Goal: Information Seeking & Learning: Learn about a topic

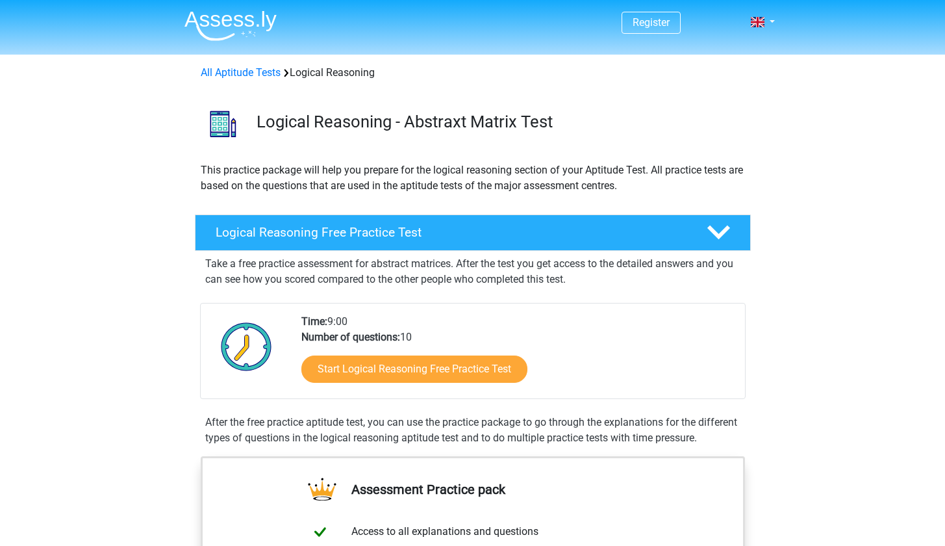
click at [420, 385] on div "Start Logical Reasoning Free Practice Test" at bounding box center [517, 371] width 433 height 53
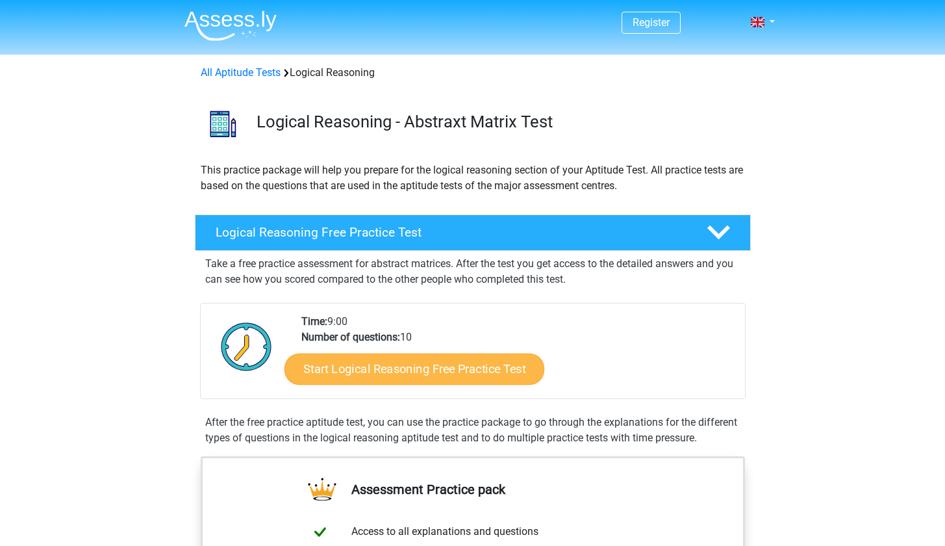
click at [418, 375] on link "Start Logical Reasoning Free Practice Test" at bounding box center [414, 368] width 260 height 31
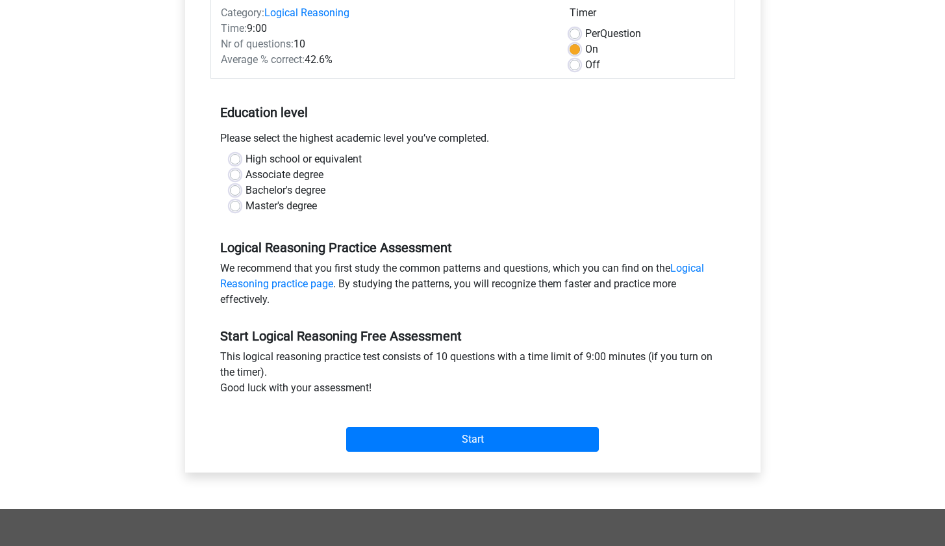
scroll to position [177, 0]
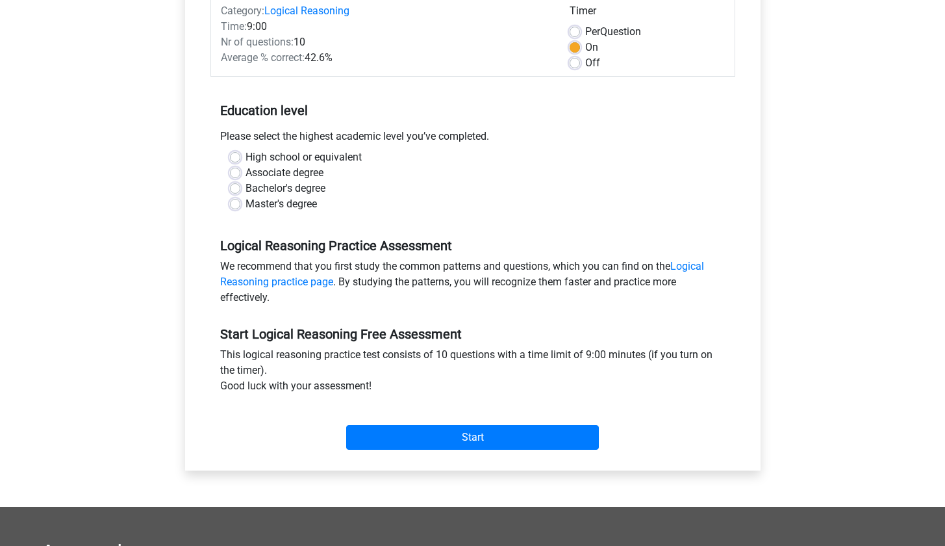
click at [279, 158] on label "High school or equivalent" at bounding box center [304, 157] width 116 height 16
click at [240, 158] on input "High school or equivalent" at bounding box center [235, 155] width 10 height 13
radio input "true"
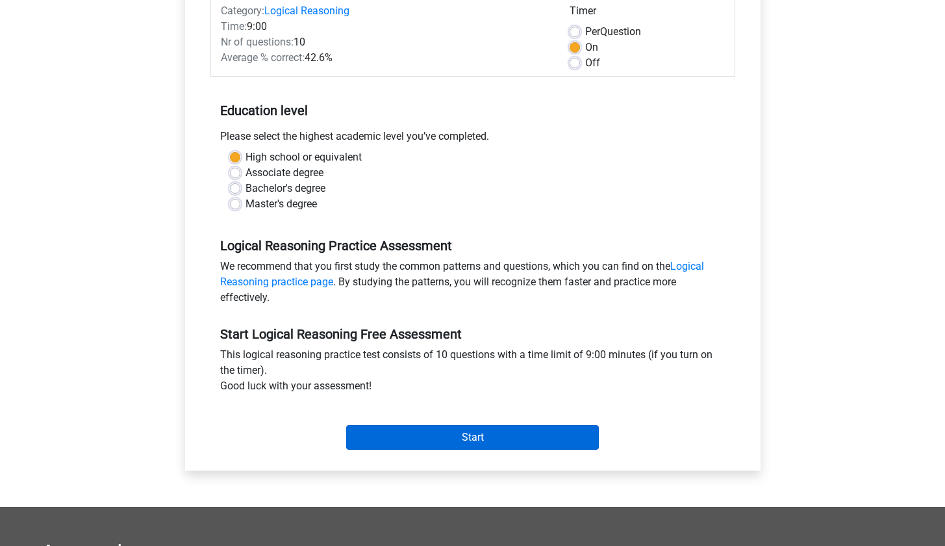
click at [482, 428] on input "Start" at bounding box center [472, 437] width 253 height 25
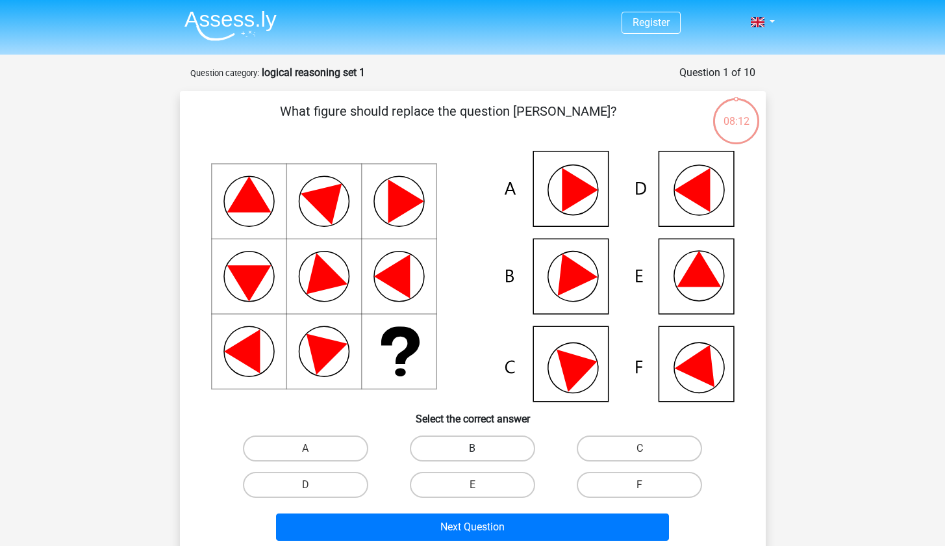
click at [455, 455] on label "B" at bounding box center [472, 448] width 125 height 26
click at [472, 455] on input "B" at bounding box center [476, 452] width 8 height 8
radio input "true"
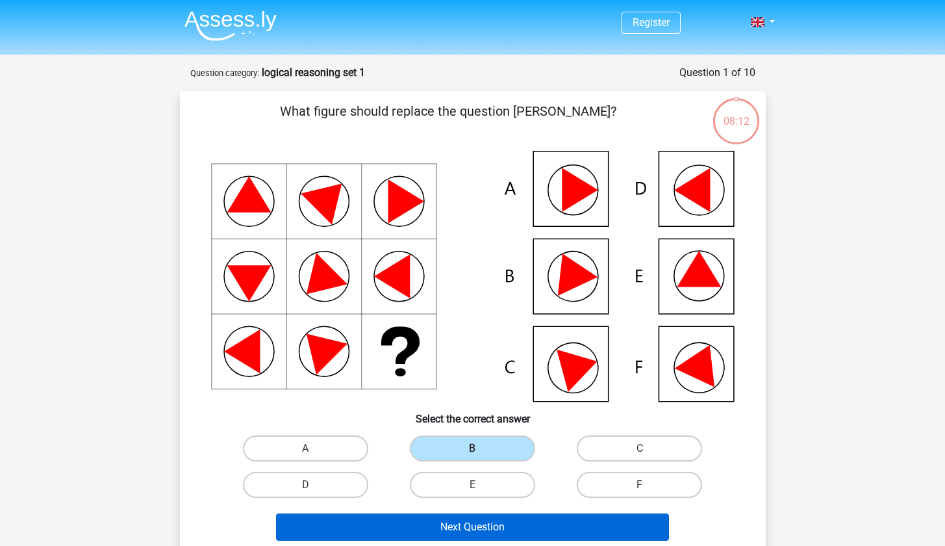
click at [472, 533] on button "Next Question" at bounding box center [472, 526] width 393 height 27
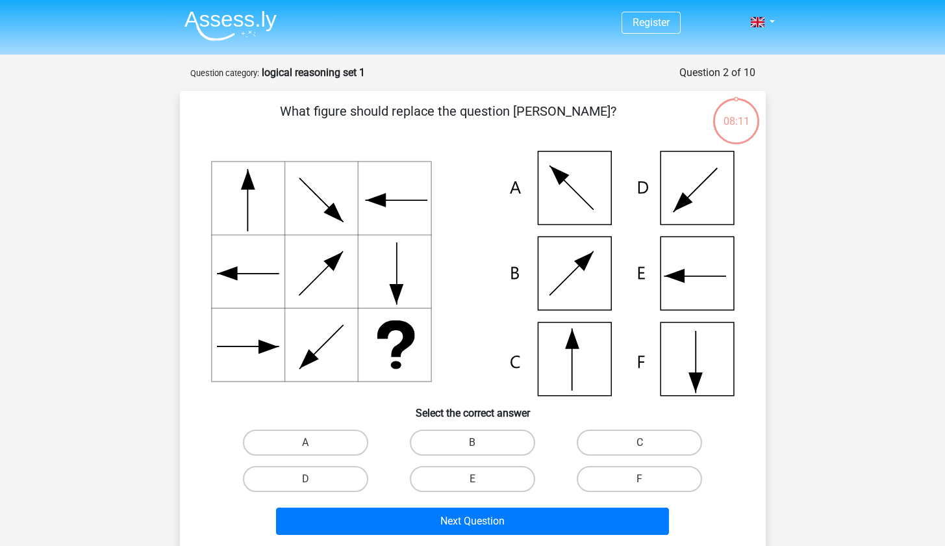
scroll to position [65, 0]
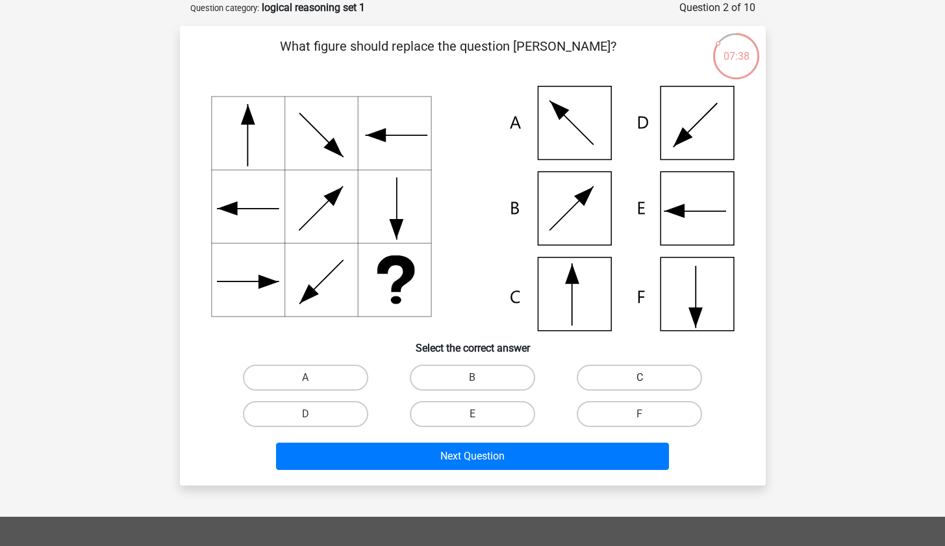
click at [663, 377] on label "C" at bounding box center [639, 377] width 125 height 26
click at [648, 377] on input "C" at bounding box center [644, 381] width 8 height 8
radio input "true"
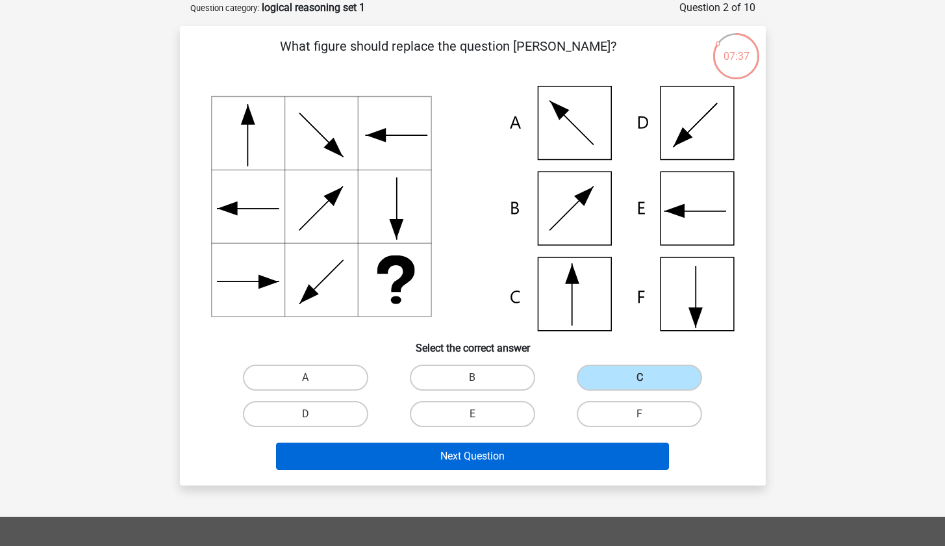
click at [653, 455] on button "Next Question" at bounding box center [472, 455] width 393 height 27
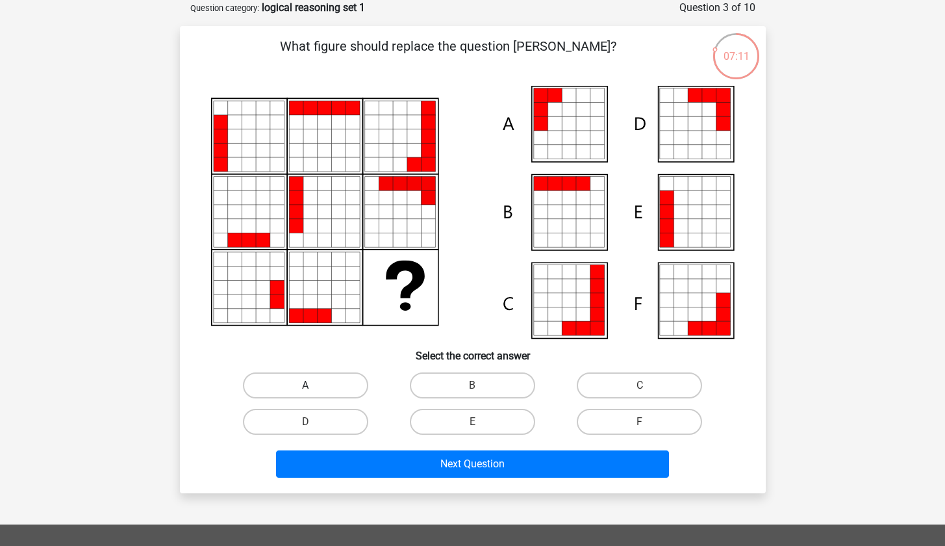
click at [297, 380] on label "A" at bounding box center [305, 385] width 125 height 26
click at [305, 385] on input "A" at bounding box center [309, 389] width 8 height 8
radio input "true"
click at [427, 477] on div "Next Question" at bounding box center [472, 466] width 501 height 32
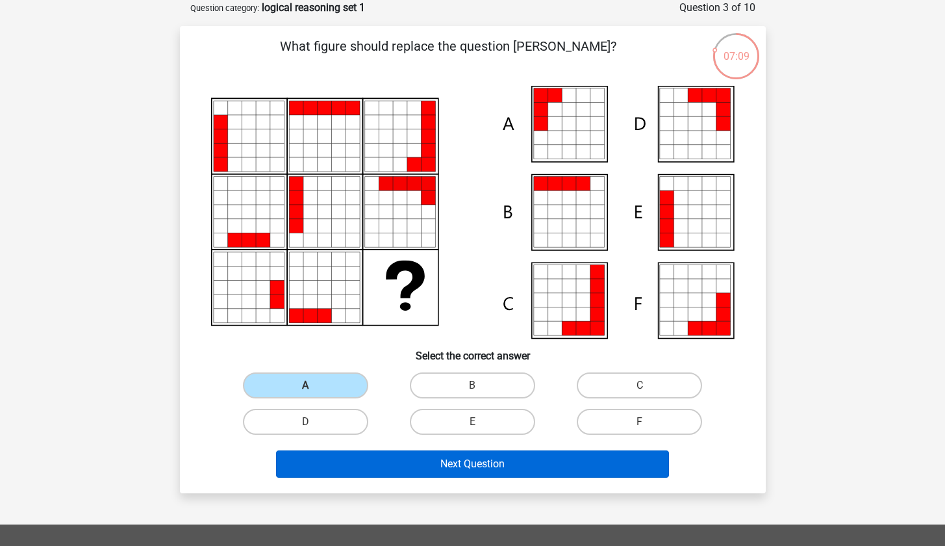
click at [434, 468] on button "Next Question" at bounding box center [472, 463] width 393 height 27
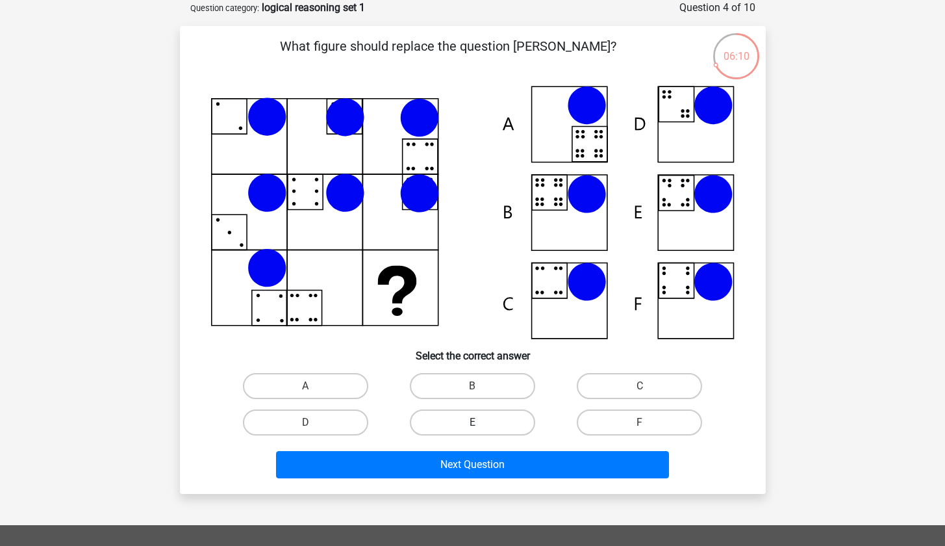
click at [493, 414] on label "E" at bounding box center [472, 422] width 125 height 26
click at [481, 422] on input "E" at bounding box center [476, 426] width 8 height 8
radio input "true"
click at [518, 488] on div "What figure should replace the question [PERSON_NAME]?" at bounding box center [473, 259] width 586 height 467
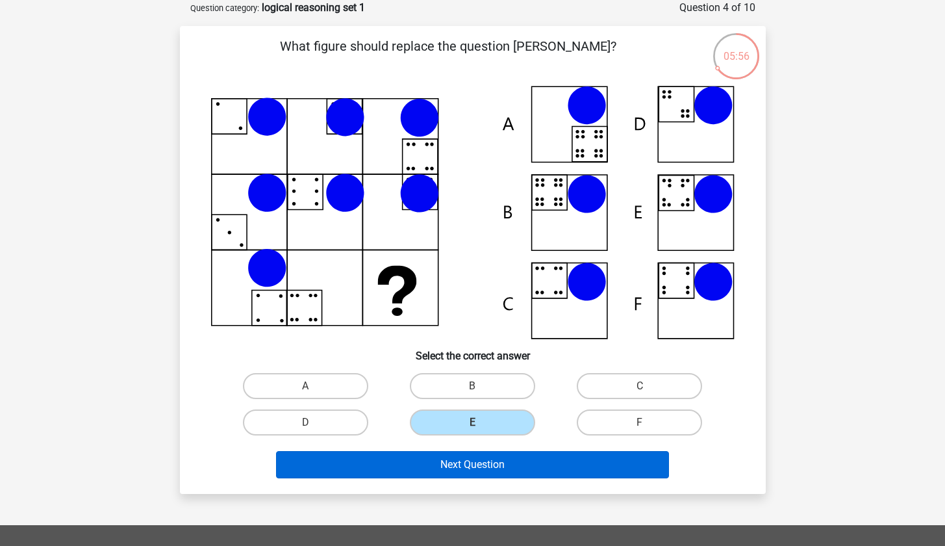
click at [472, 465] on button "Next Question" at bounding box center [472, 464] width 393 height 27
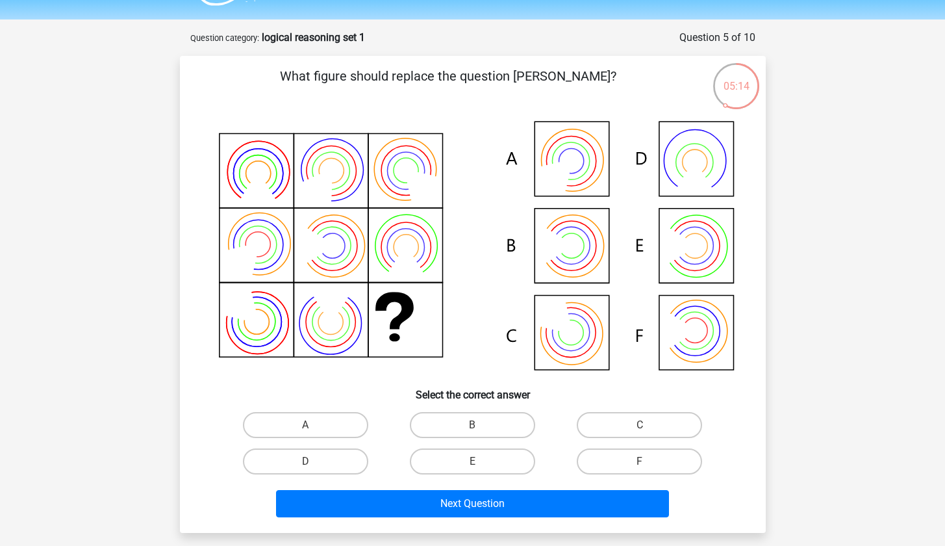
scroll to position [38, 0]
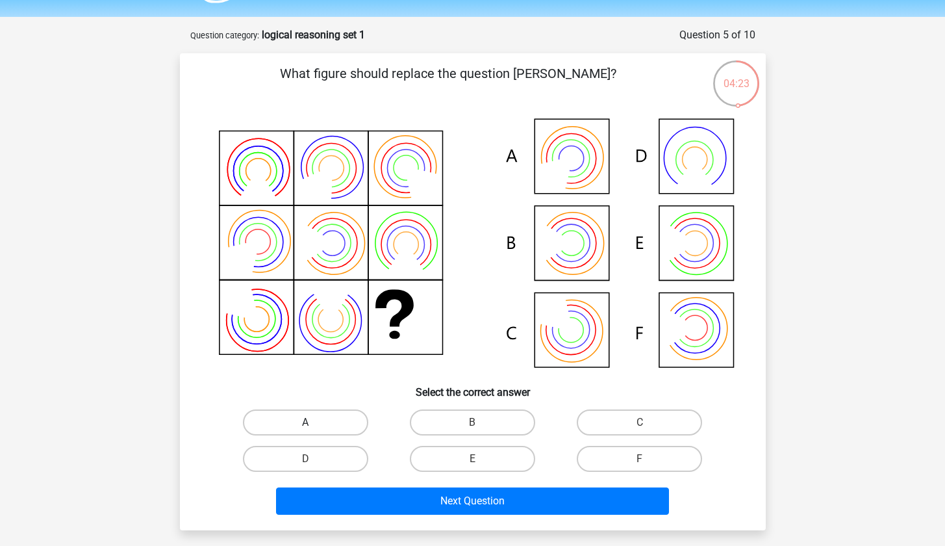
click at [313, 433] on label "A" at bounding box center [305, 422] width 125 height 26
click at [313, 431] on input "A" at bounding box center [309, 426] width 8 height 8
radio input "true"
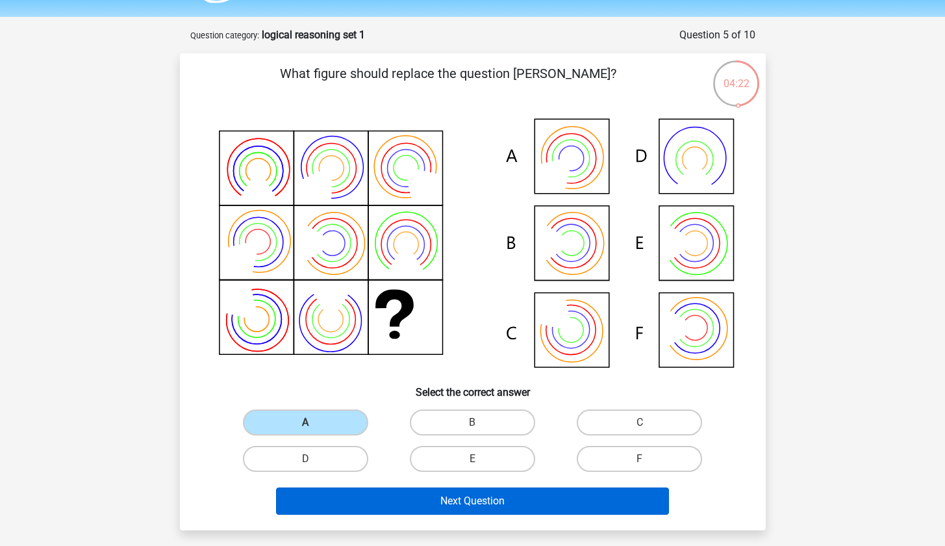
click at [392, 498] on button "Next Question" at bounding box center [472, 500] width 393 height 27
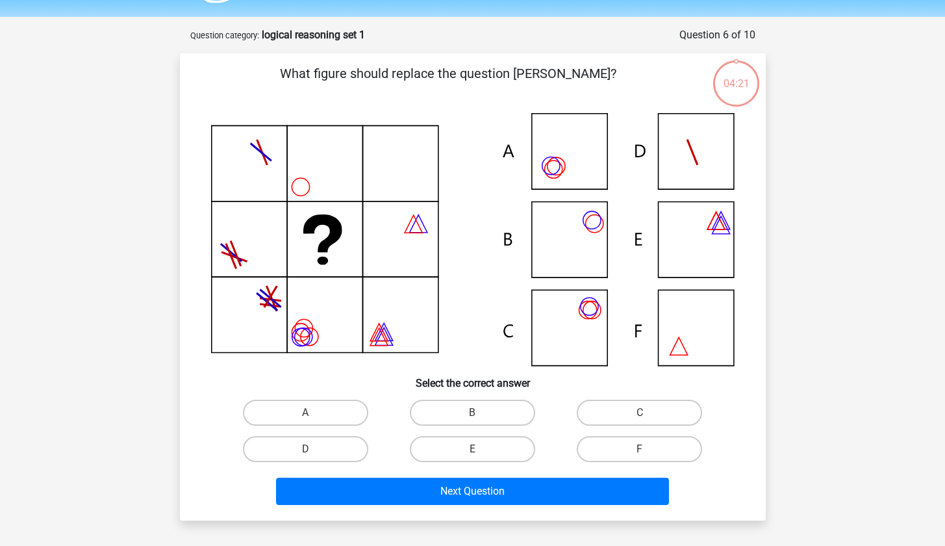
scroll to position [65, 0]
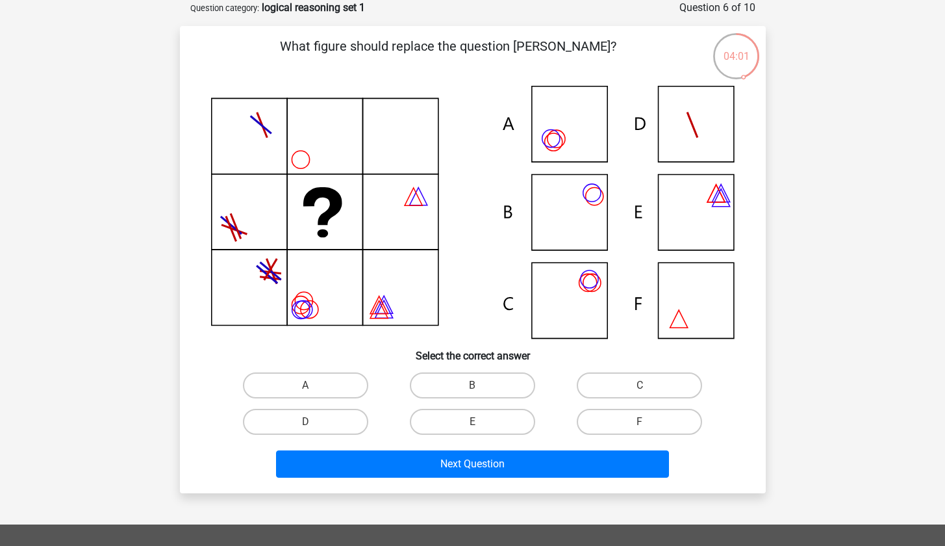
click at [238, 125] on icon at bounding box center [473, 212] width 524 height 253
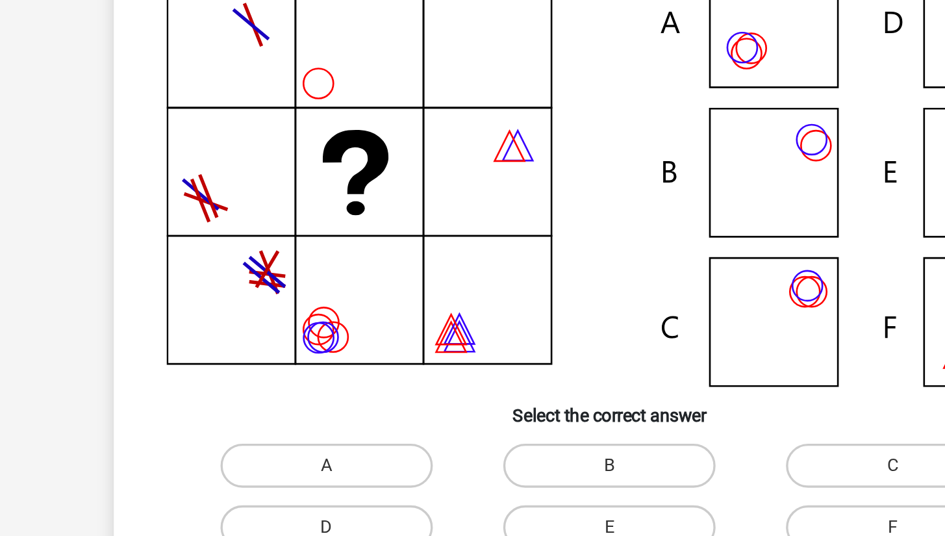
scroll to position [49, 0]
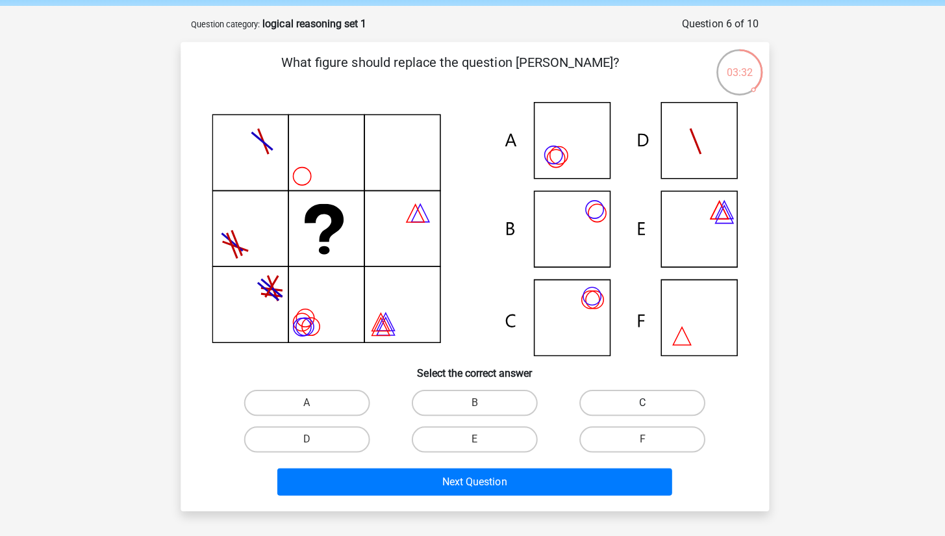
click at [614, 405] on label "C" at bounding box center [639, 401] width 125 height 26
click at [640, 405] on input "C" at bounding box center [644, 405] width 8 height 8
radio input "true"
click at [605, 462] on div "Next Question" at bounding box center [473, 476] width 544 height 43
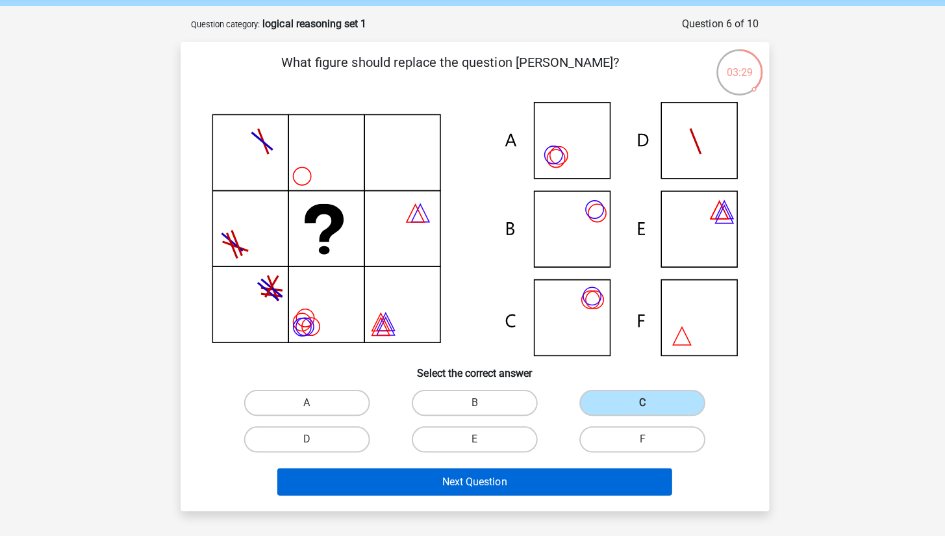
click at [599, 477] on button "Next Question" at bounding box center [472, 479] width 393 height 27
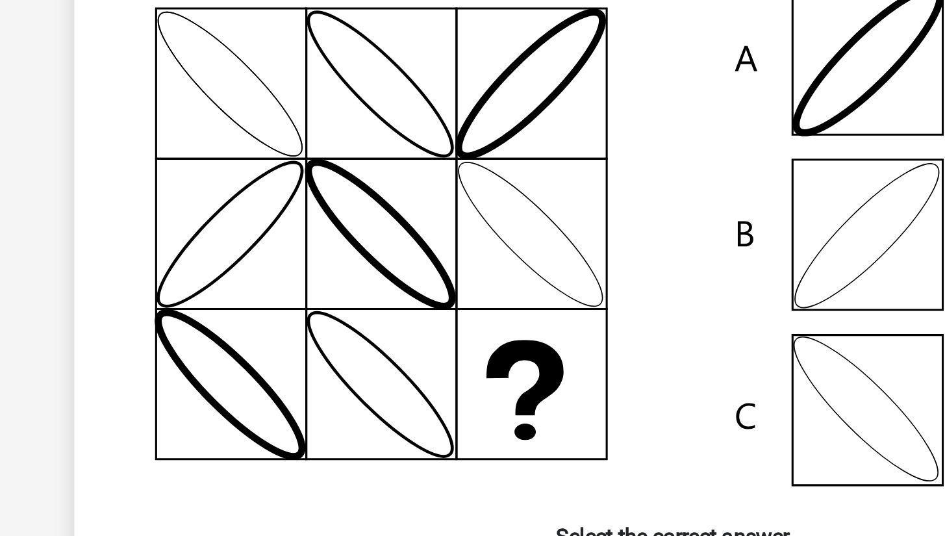
scroll to position [113, 0]
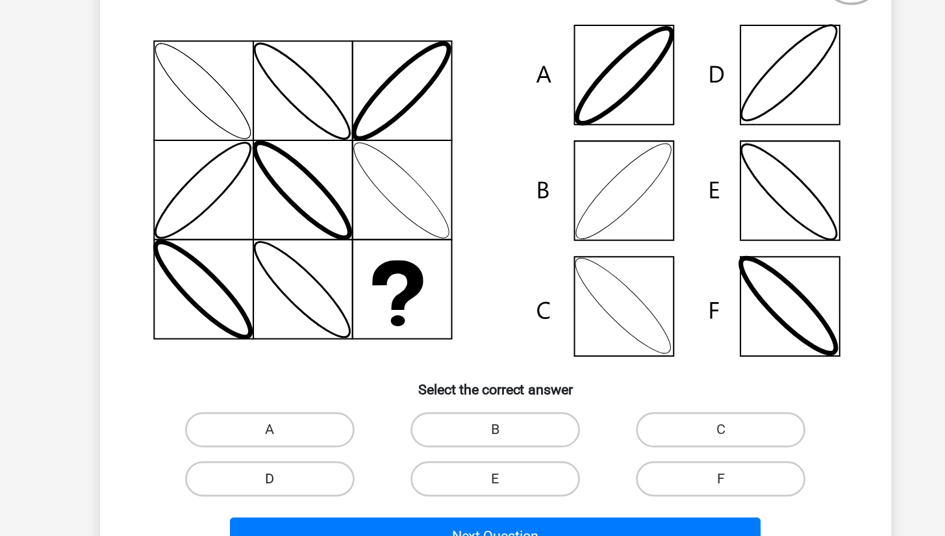
click at [243, 369] on label "D" at bounding box center [305, 382] width 125 height 26
click at [305, 382] on input "D" at bounding box center [309, 386] width 8 height 8
radio input "true"
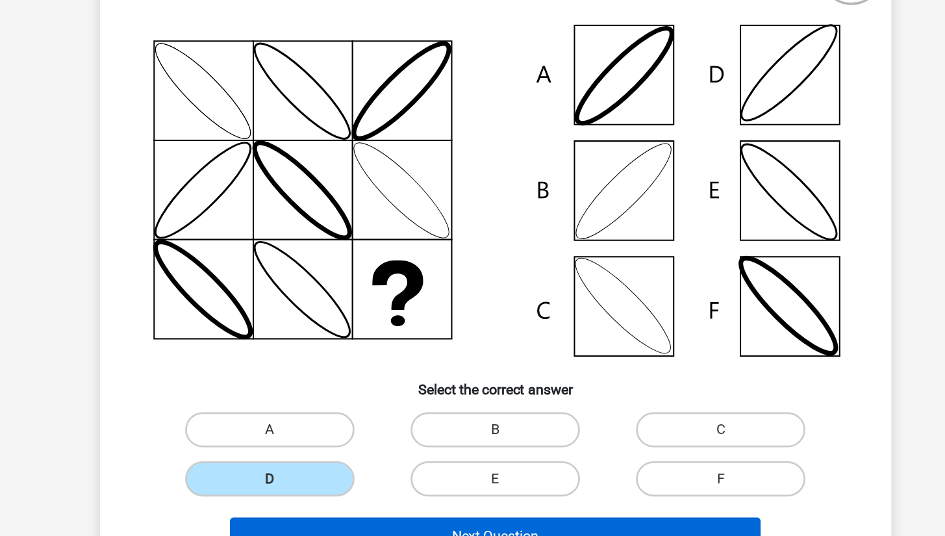
click at [322, 411] on button "Next Question" at bounding box center [472, 424] width 393 height 27
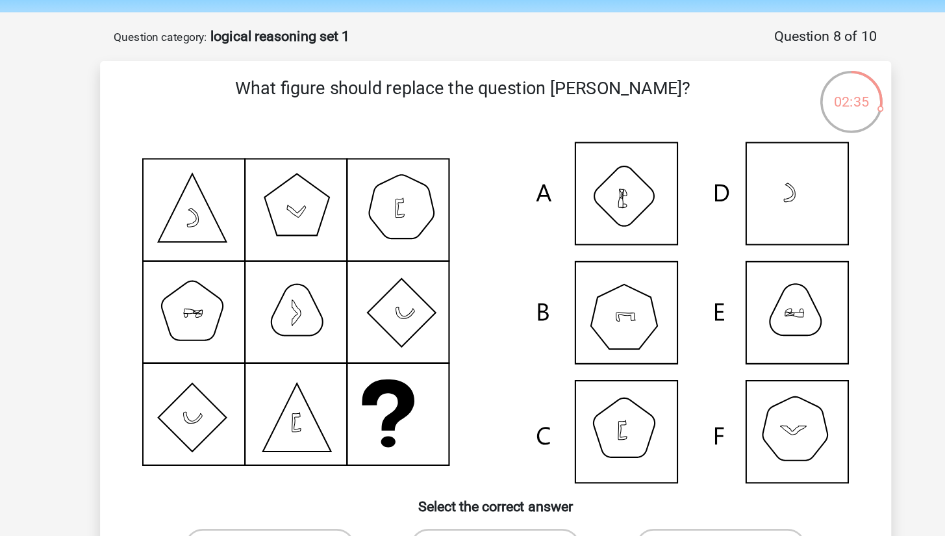
scroll to position [28, 0]
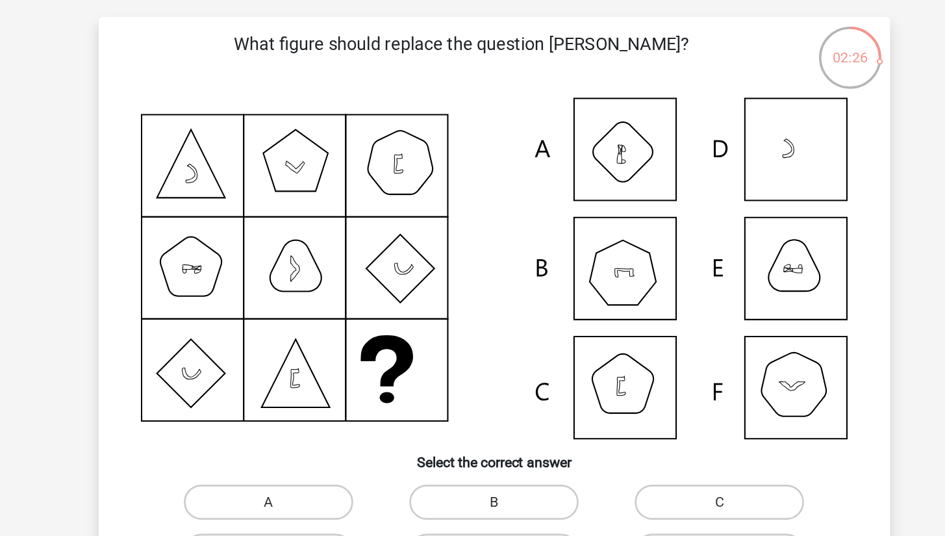
click at [398, 238] on icon at bounding box center [473, 249] width 524 height 253
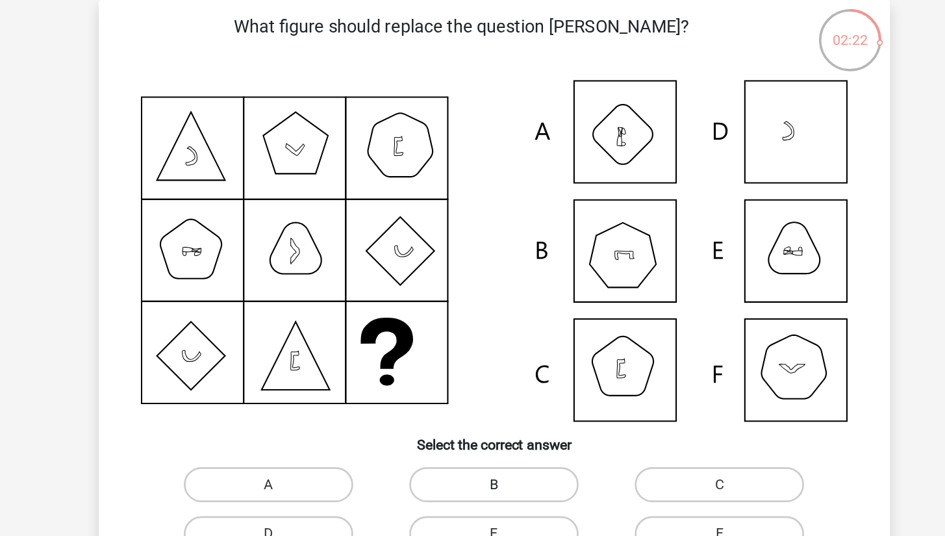
click at [410, 409] on label "B" at bounding box center [472, 422] width 125 height 26
click at [472, 422] on input "B" at bounding box center [476, 426] width 8 height 8
radio input "true"
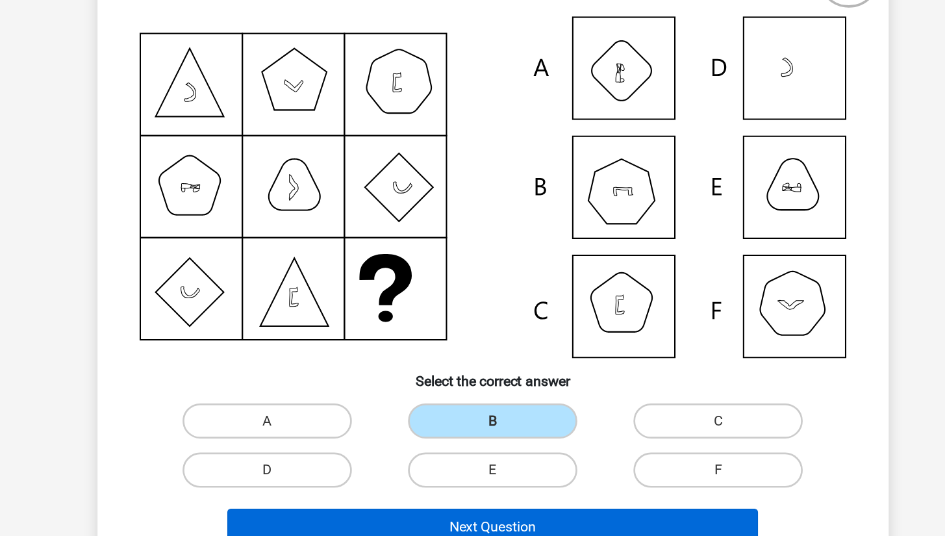
click at [408, 487] on button "Next Question" at bounding box center [472, 500] width 393 height 27
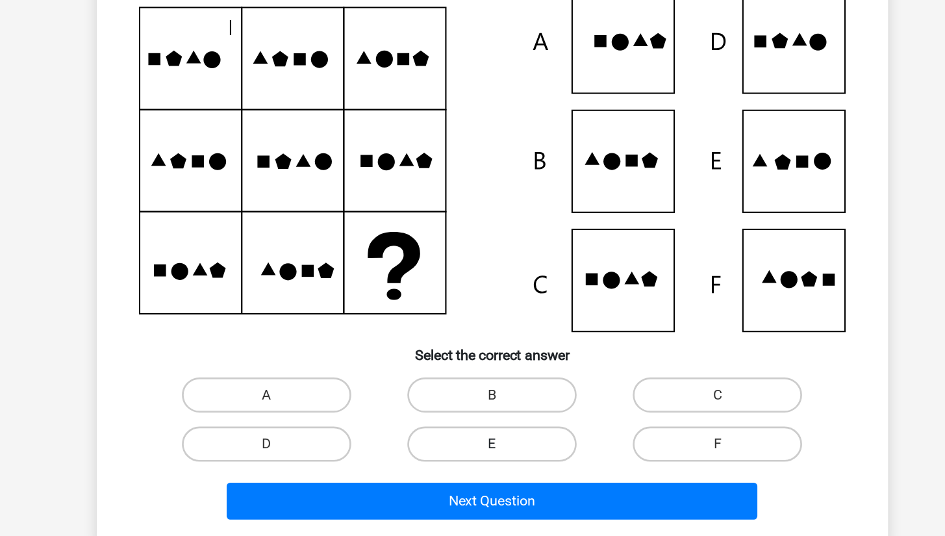
click at [410, 446] on label "E" at bounding box center [472, 459] width 125 height 26
click at [472, 459] on input "E" at bounding box center [476, 463] width 8 height 8
radio input "true"
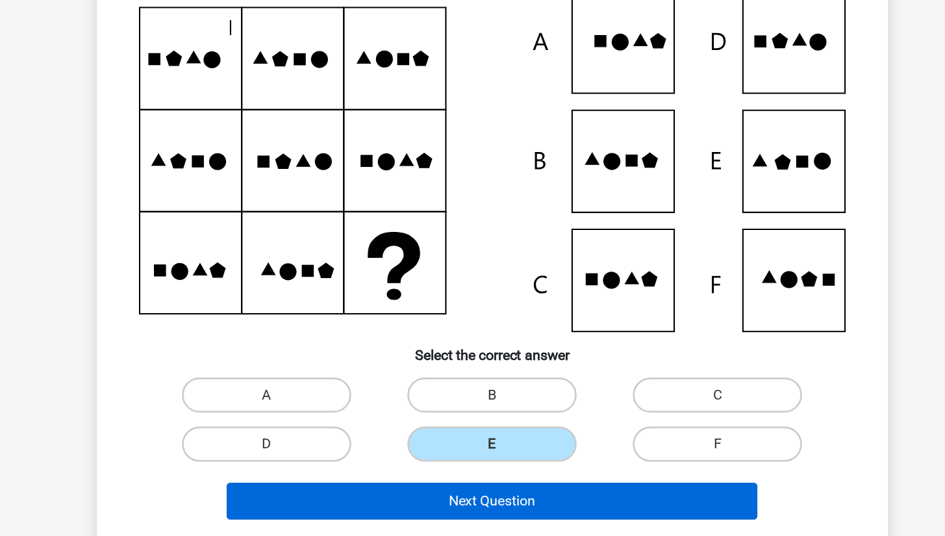
click at [398, 487] on button "Next Question" at bounding box center [472, 500] width 393 height 27
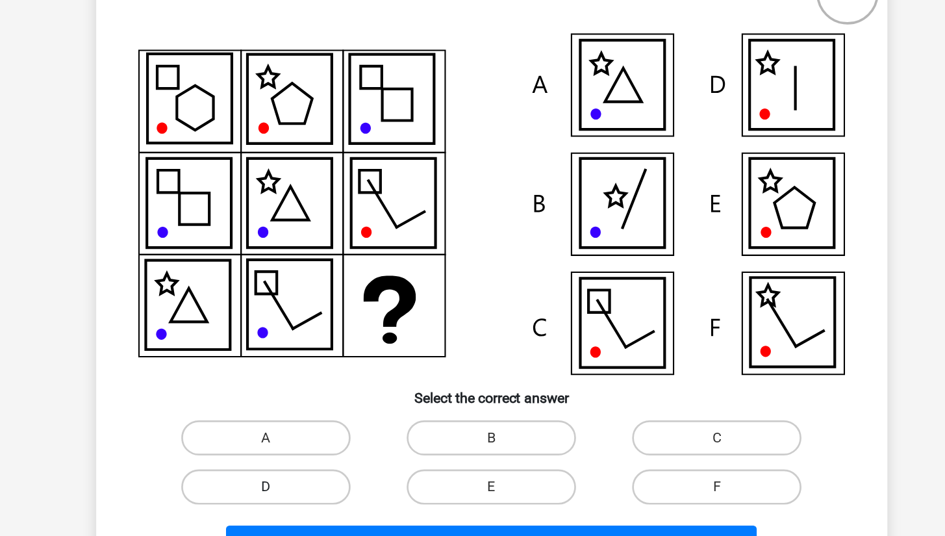
click at [243, 446] on label "D" at bounding box center [305, 459] width 125 height 26
click at [305, 459] on input "D" at bounding box center [309, 463] width 8 height 8
radio input "true"
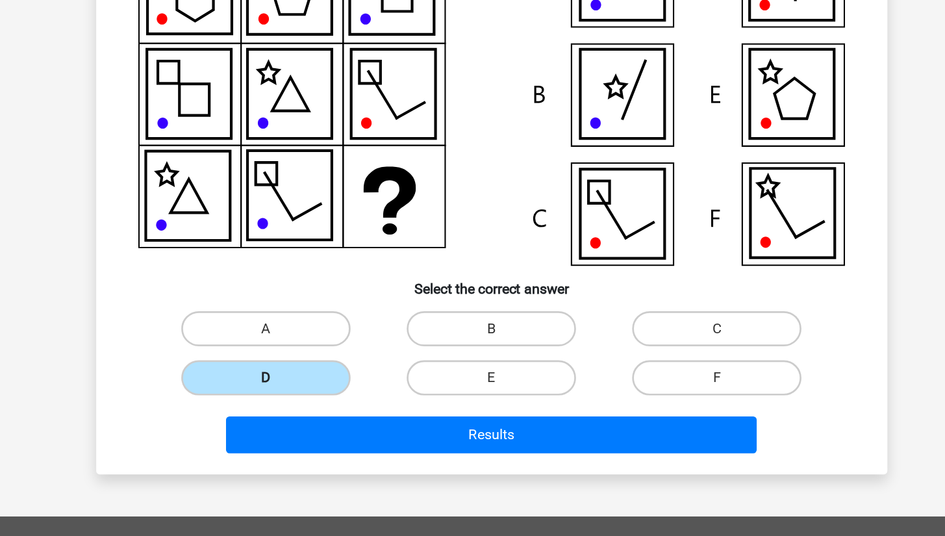
scroll to position [90, 0]
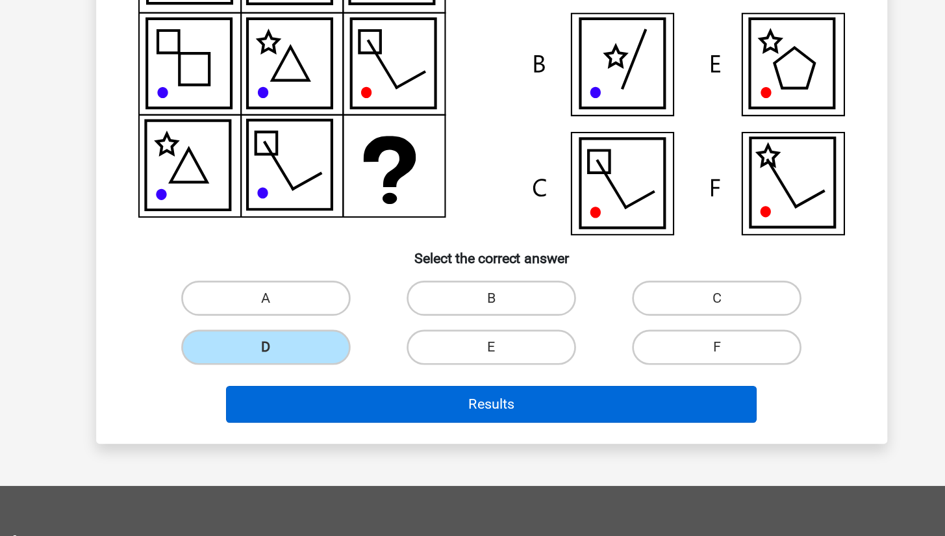
click at [303, 425] on button "Results" at bounding box center [472, 438] width 393 height 27
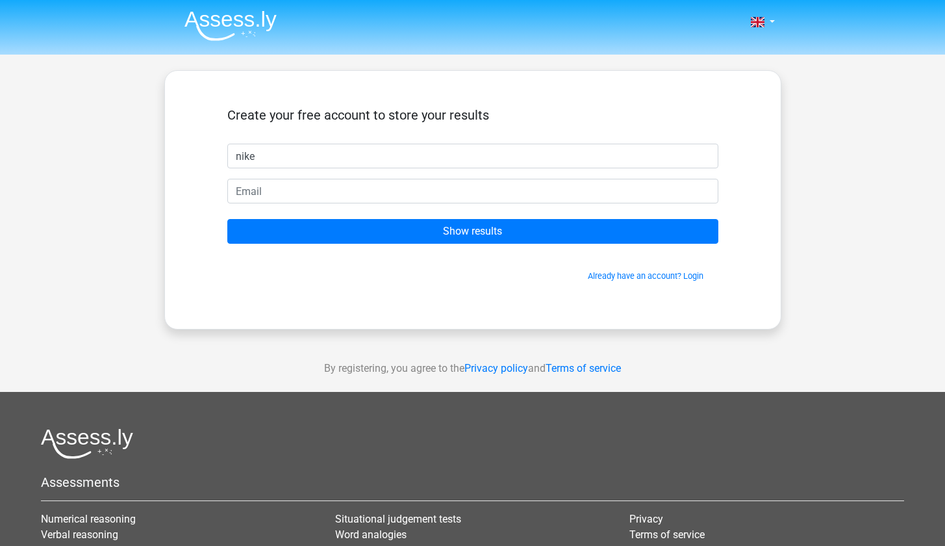
type input "nike"
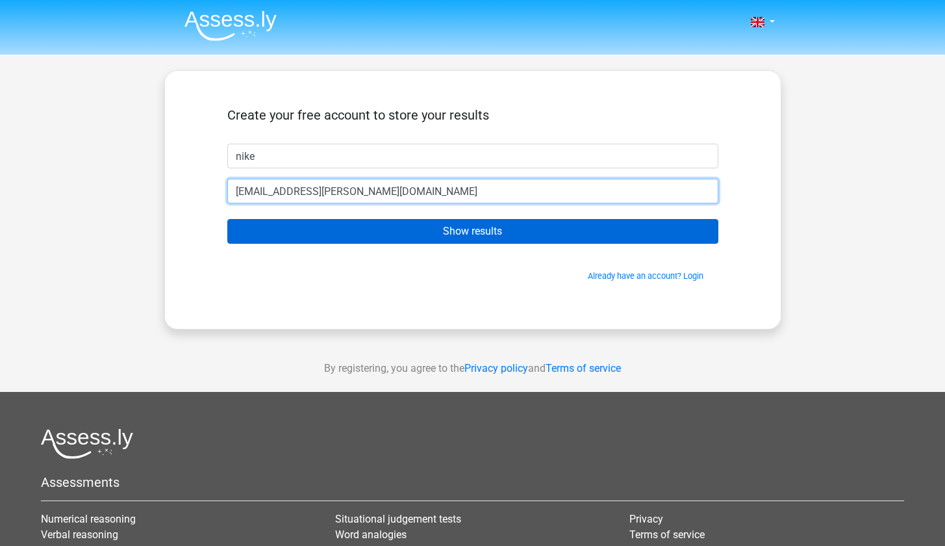
type input "nikhil.mithani@btinternet.com"
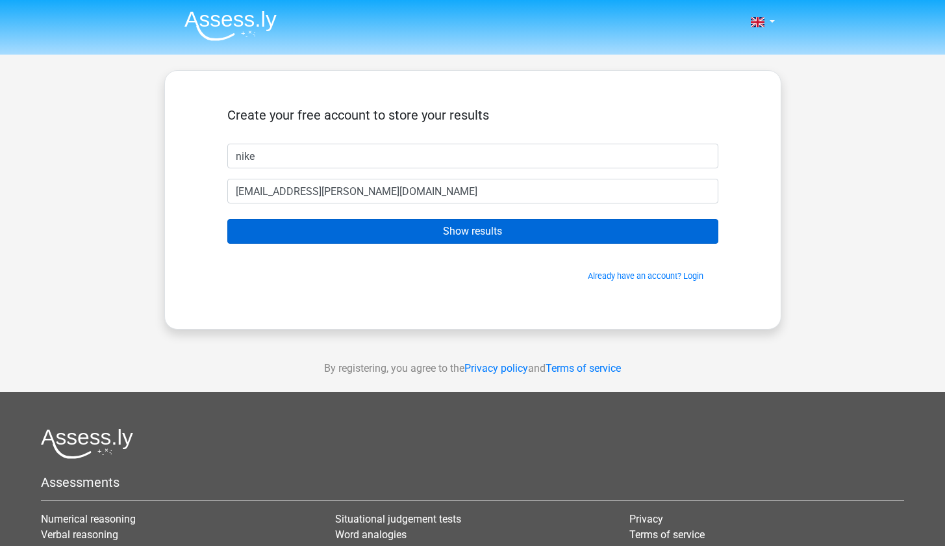
click at [441, 231] on input "Show results" at bounding box center [472, 231] width 491 height 25
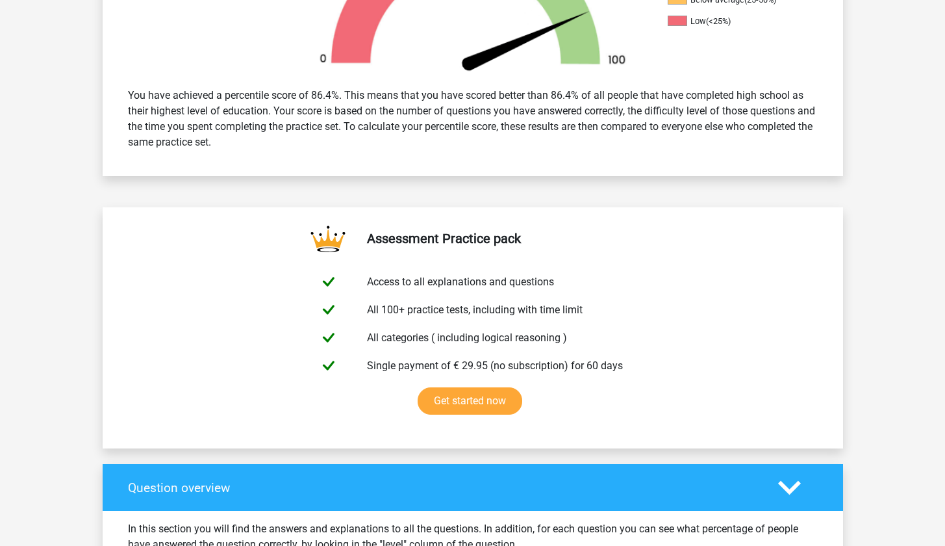
scroll to position [442, 0]
